Goal: Navigation & Orientation: Understand site structure

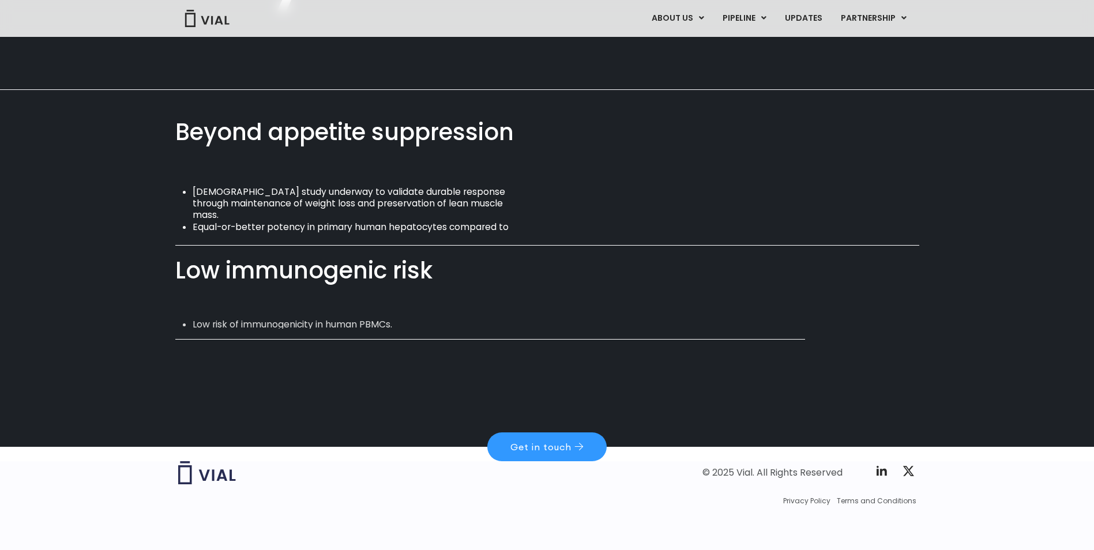
scroll to position [729, 0]
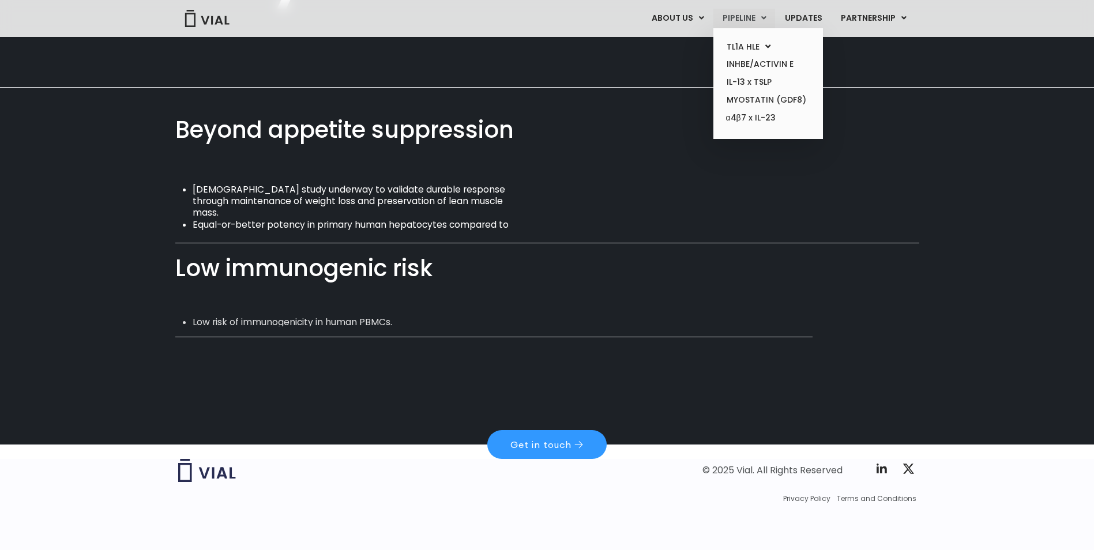
click at [741, 16] on link "PIPELINE" at bounding box center [745, 19] width 62 height 20
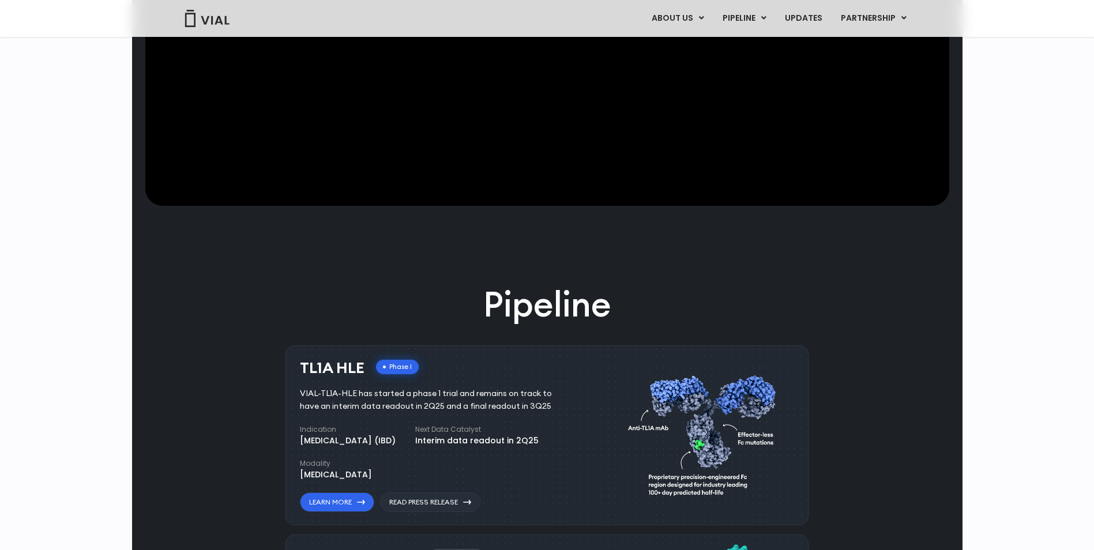
scroll to position [440, 0]
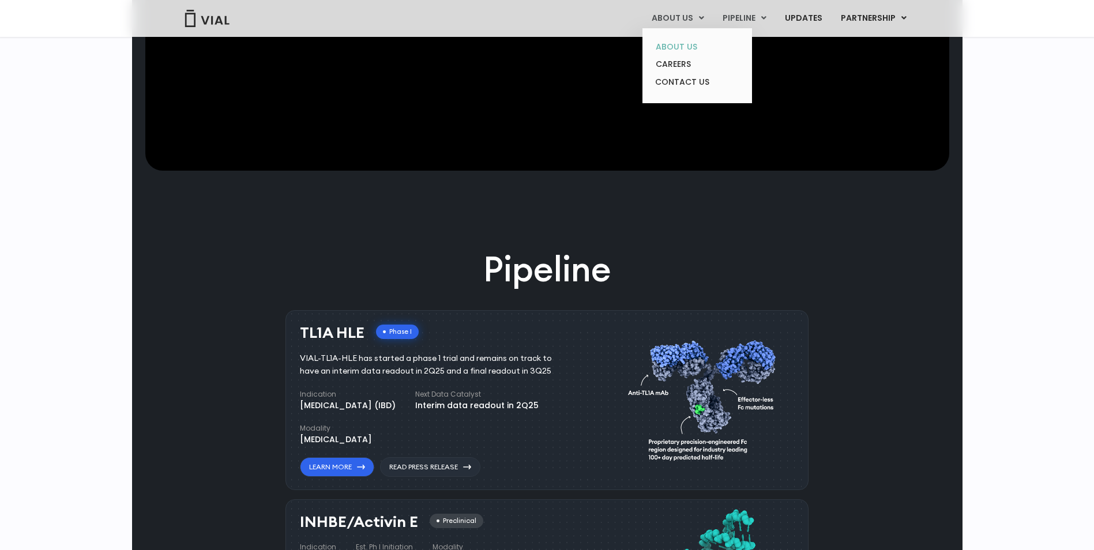
click at [676, 43] on link "ABOUT US" at bounding box center [697, 47] width 101 height 18
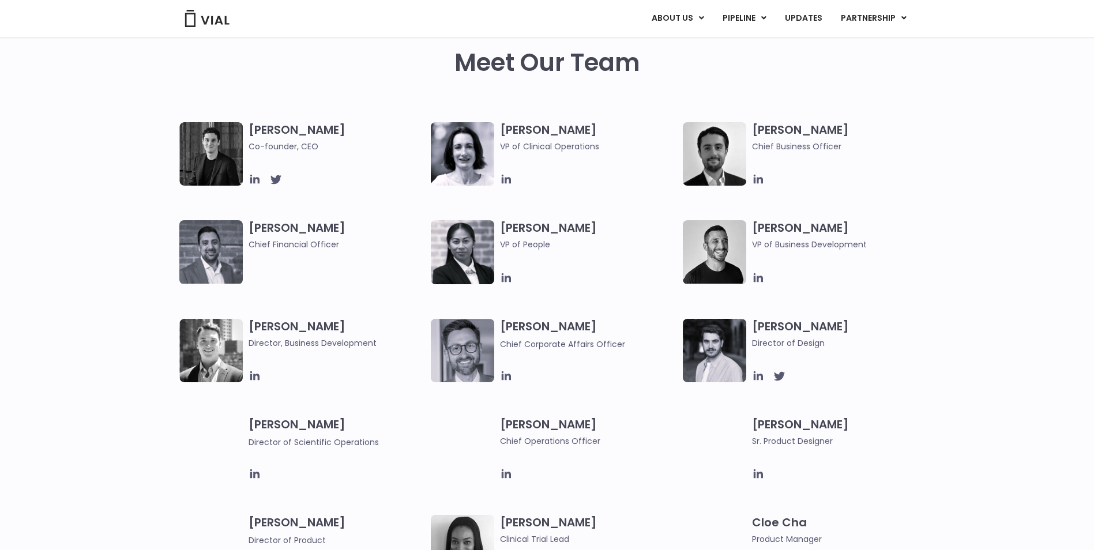
scroll to position [462, 0]
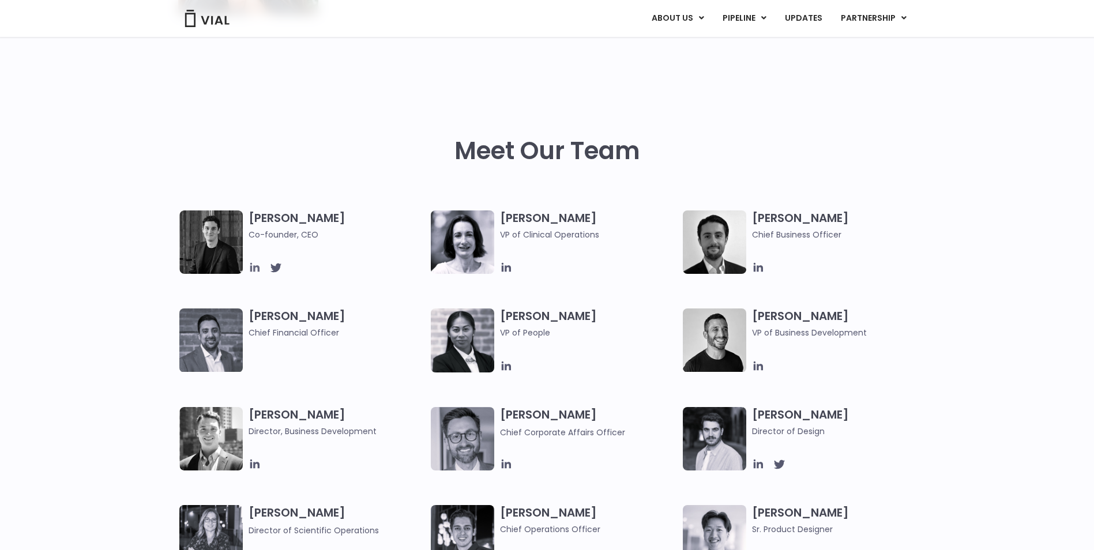
click at [253, 264] on icon at bounding box center [255, 267] width 13 height 13
click at [292, 214] on h3 "Simon Burns Co-founder, CEO" at bounding box center [337, 226] width 177 height 31
click at [217, 226] on img at bounding box center [210, 242] width 63 height 63
click at [760, 268] on icon at bounding box center [758, 267] width 13 height 13
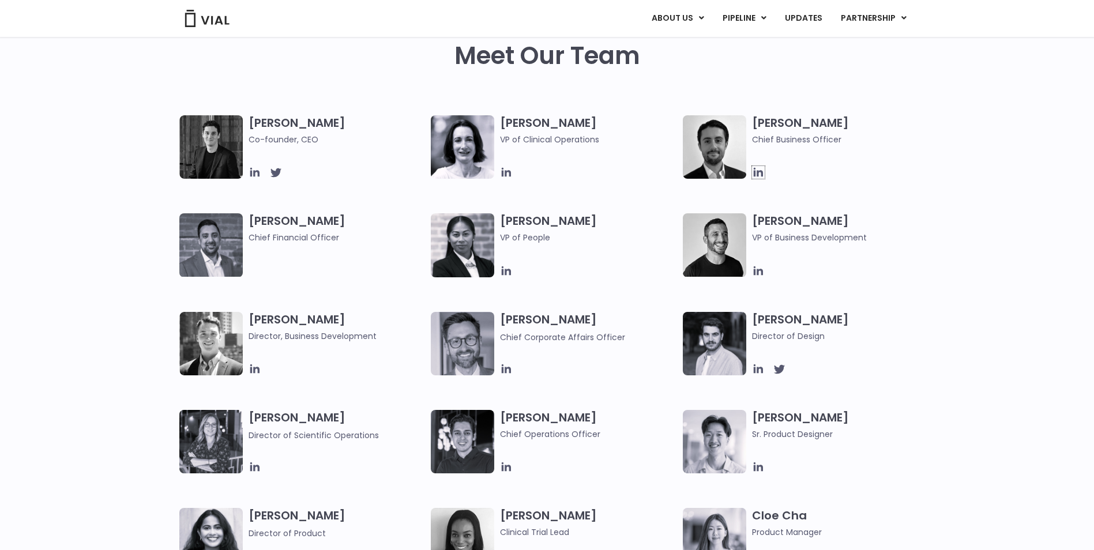
scroll to position [577, 0]
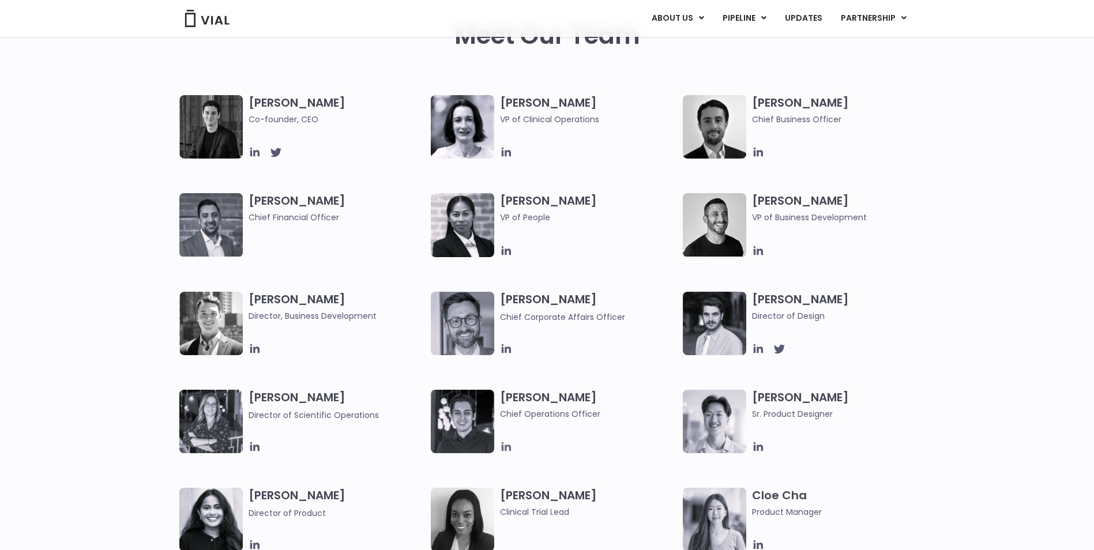
click at [507, 444] on icon at bounding box center [506, 447] width 13 height 13
click at [137, 237] on div "Simon Burns Co-founder, CEO Amy Del Medico VP of Clinical Operations Max James …" at bounding box center [547, 340] width 1094 height 491
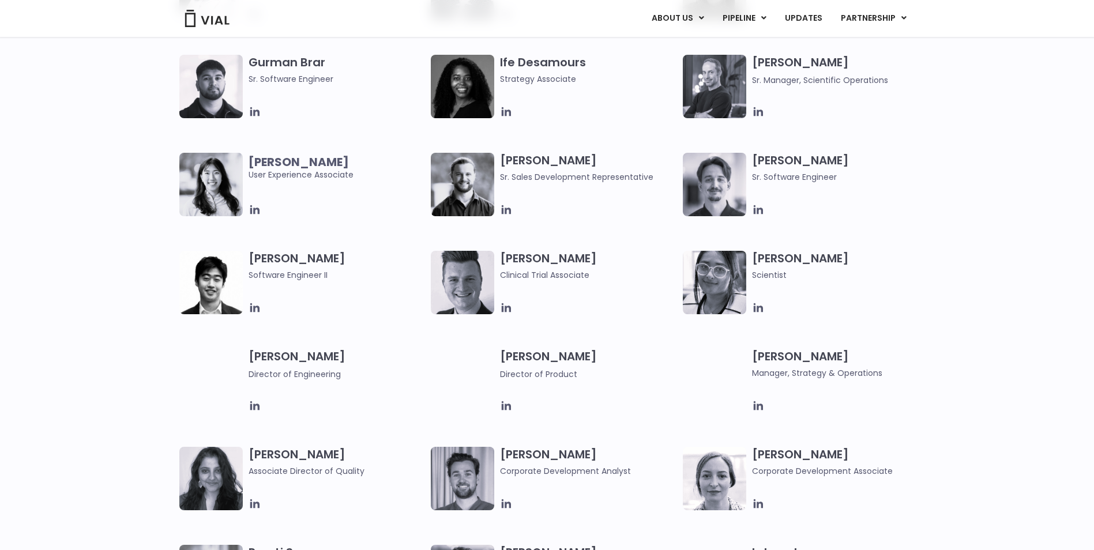
scroll to position [717, 0]
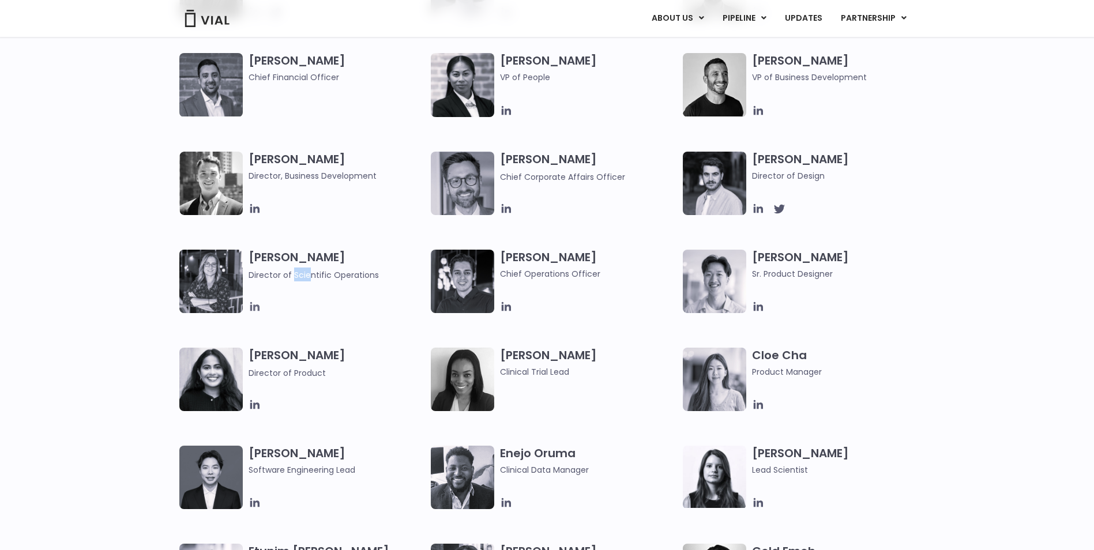
click at [254, 301] on icon at bounding box center [255, 307] width 13 height 13
click at [761, 500] on icon at bounding box center [758, 503] width 13 height 13
click at [85, 253] on div "Simon Burns Co-founder, CEO Amy Del Medico VP of Clinical Operations Max James …" at bounding box center [547, 200] width 1094 height 491
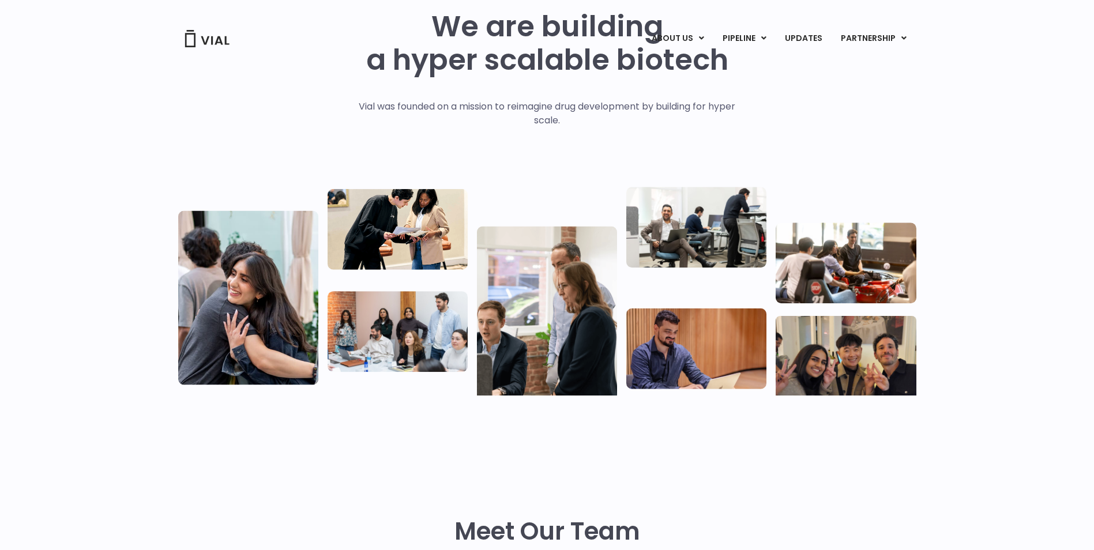
scroll to position [0, 0]
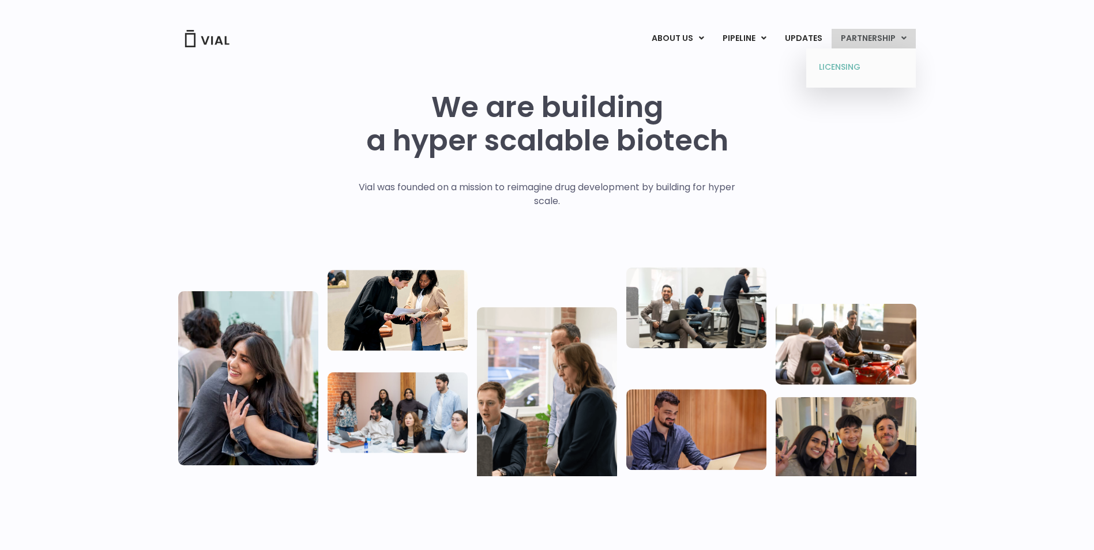
click at [854, 66] on link "LICENSING" at bounding box center [861, 67] width 101 height 18
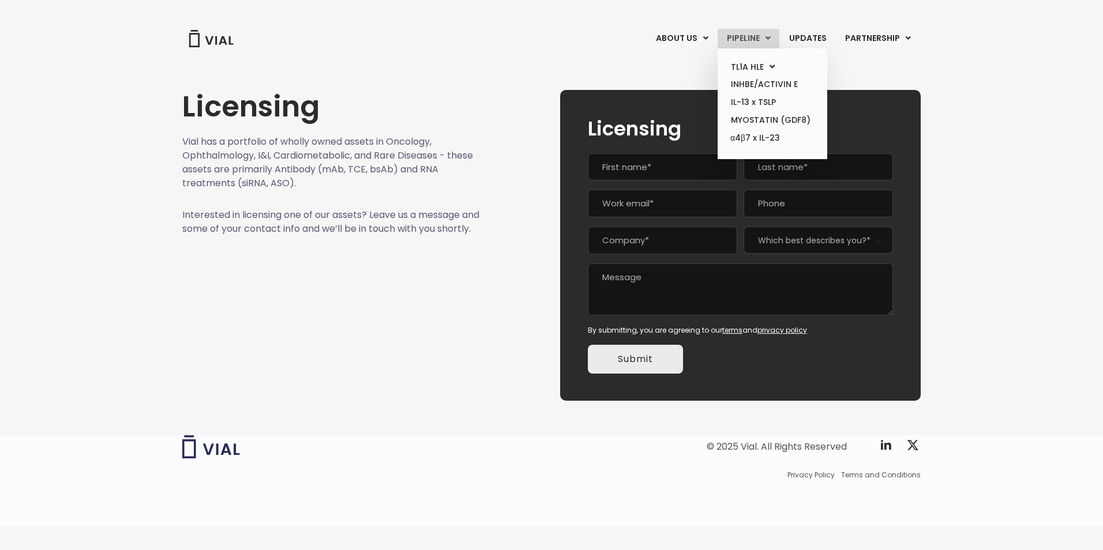
click at [731, 37] on link "PIPELINE" at bounding box center [749, 39] width 62 height 20
